Goal: Task Accomplishment & Management: Use online tool/utility

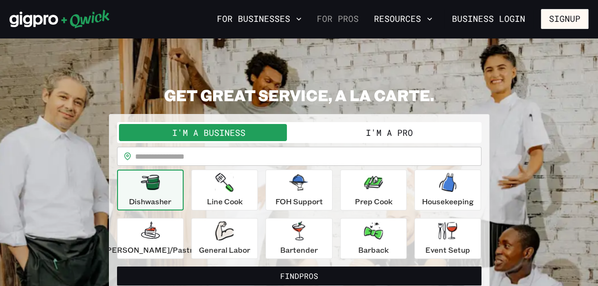
click at [332, 22] on link "For Pros" at bounding box center [337, 19] width 49 height 16
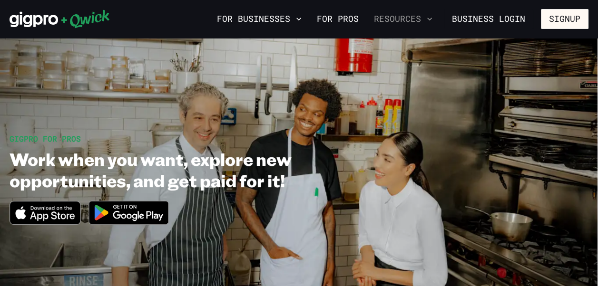
click at [430, 15] on icon "button" at bounding box center [430, 19] width 10 height 10
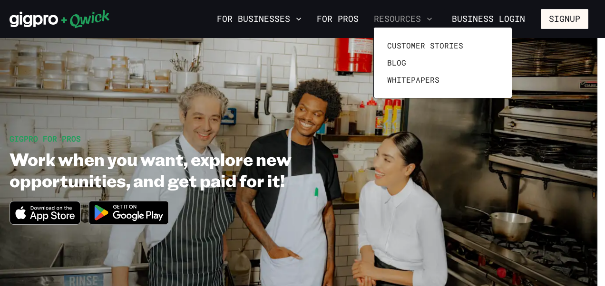
click at [430, 15] on div at bounding box center [302, 143] width 605 height 286
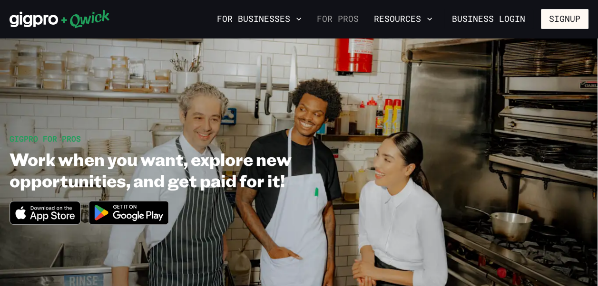
click at [332, 14] on link "For Pros" at bounding box center [337, 19] width 49 height 16
click at [47, 16] on icon at bounding box center [34, 20] width 49 height 16
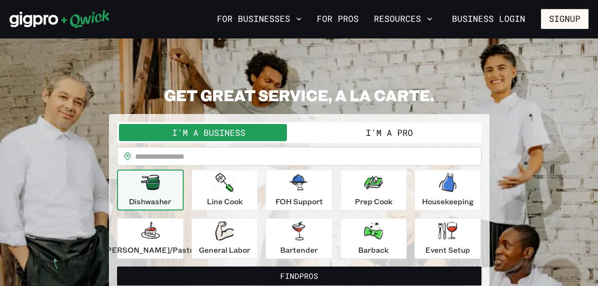
click at [418, 140] on button "I'm a Pro" at bounding box center [389, 132] width 180 height 17
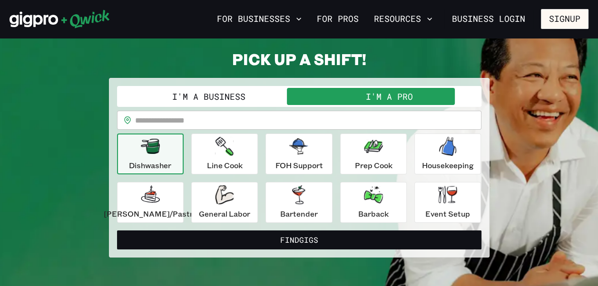
scroll to position [32, 0]
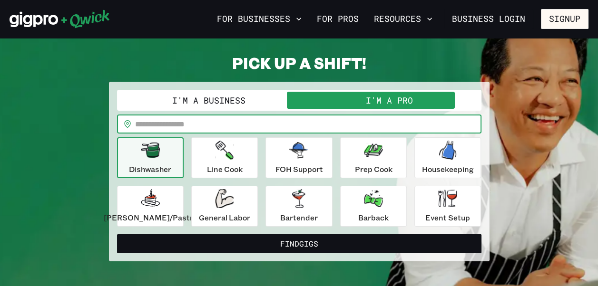
click at [276, 123] on input "text" at bounding box center [308, 124] width 346 height 19
type input "*****"
click at [117, 234] on button "Find Gigs" at bounding box center [299, 243] width 364 height 19
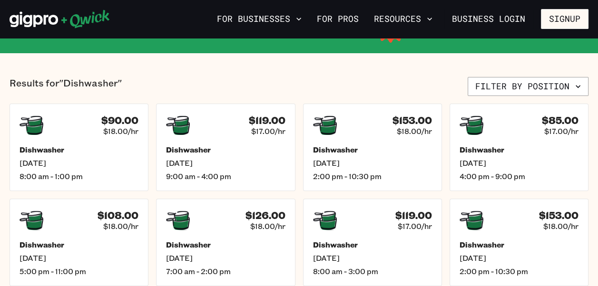
scroll to position [202, 0]
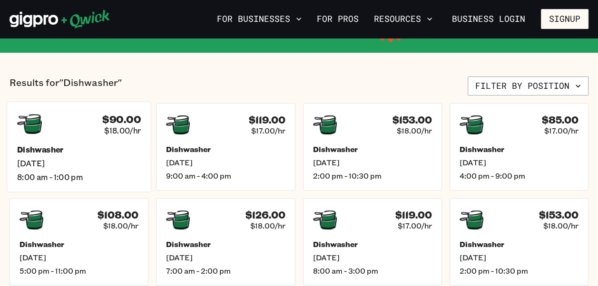
click at [114, 165] on span "[DATE]" at bounding box center [79, 163] width 124 height 10
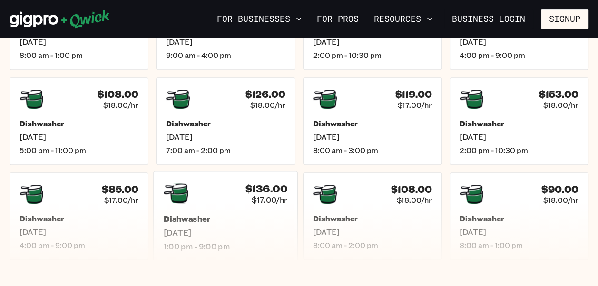
scroll to position [328, 0]
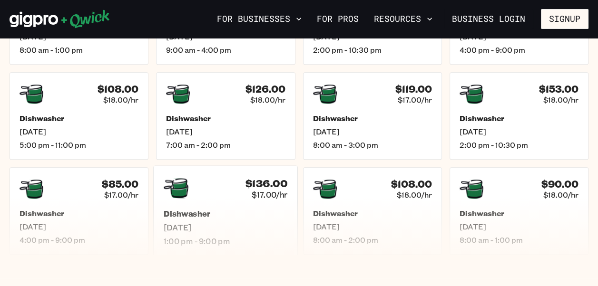
click at [245, 193] on div "$136.00 $17.00/hr" at bounding box center [226, 188] width 124 height 25
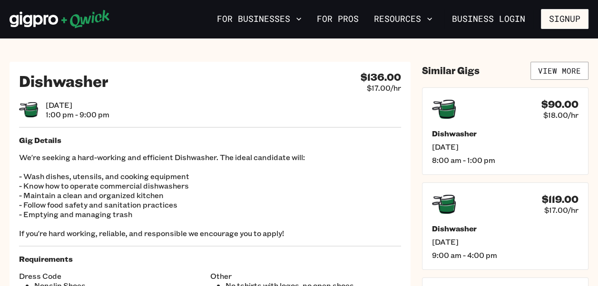
click at [36, 25] on icon at bounding box center [60, 19] width 100 height 19
